Goal: Task Accomplishment & Management: Manage account settings

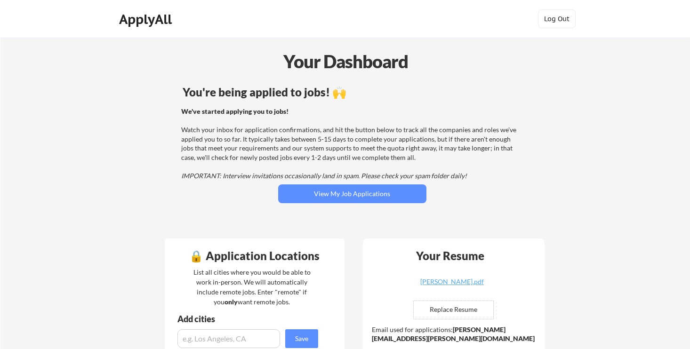
scroll to position [2, 0]
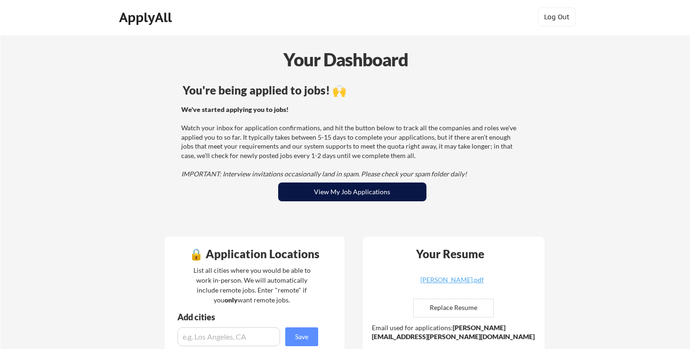
click at [392, 196] on button "View My Job Applications" at bounding box center [352, 192] width 148 height 19
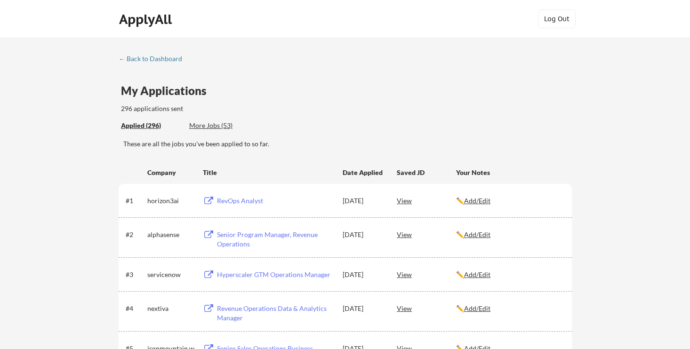
click at [155, 199] on div "horizon3ai" at bounding box center [170, 200] width 47 height 9
copy div "horizon3ai"
click at [240, 200] on div "RevOps Analyst" at bounding box center [275, 200] width 117 height 9
